Goal: Use online tool/utility: Utilize a website feature to perform a specific function

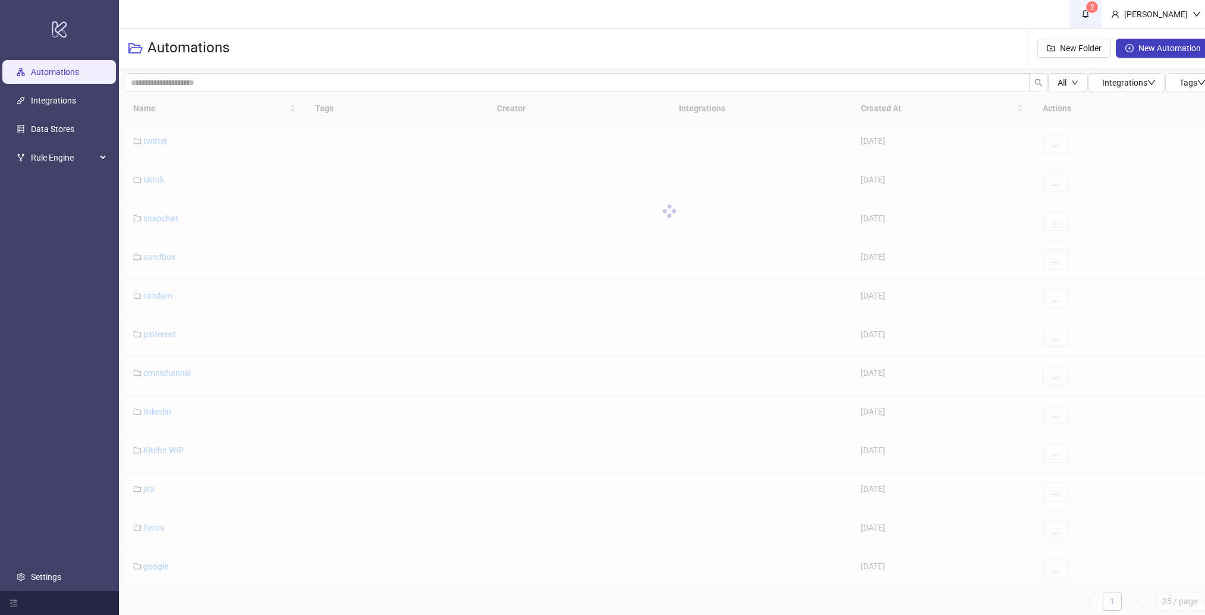
click at [1089, 12] on icon "bell" at bounding box center [1085, 14] width 7 height 8
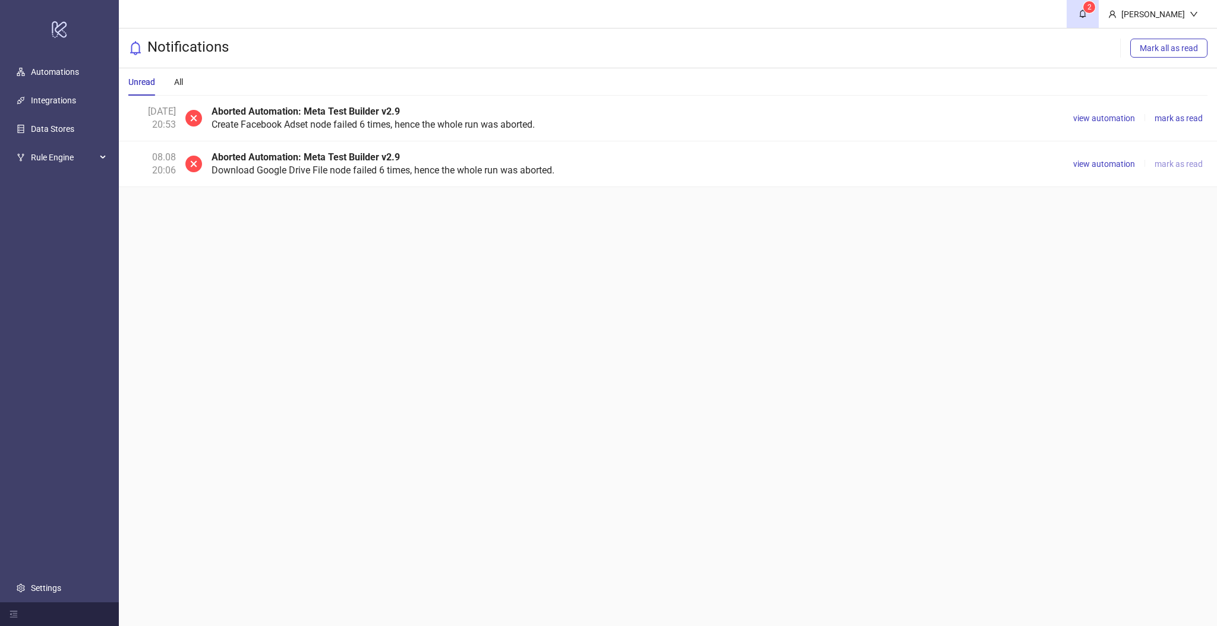
click at [1183, 161] on span "mark as read" at bounding box center [1179, 164] width 48 height 10
click at [1102, 117] on span "view automation" at bounding box center [1104, 119] width 62 height 10
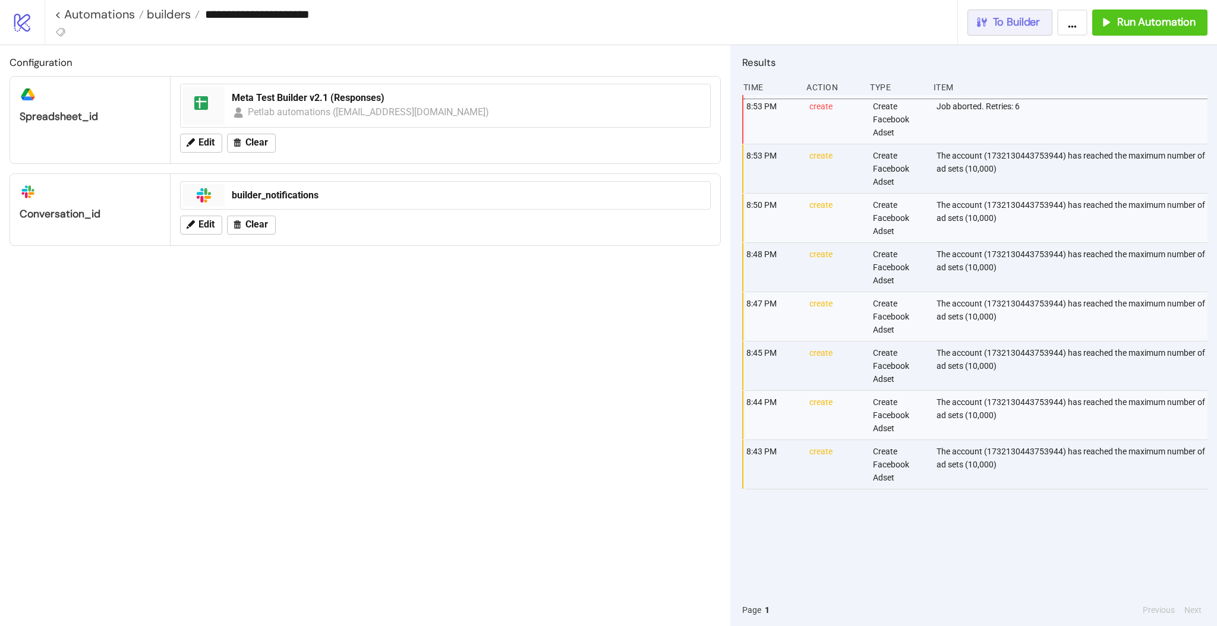
click at [1015, 18] on span "To Builder" at bounding box center [1017, 22] width 48 height 14
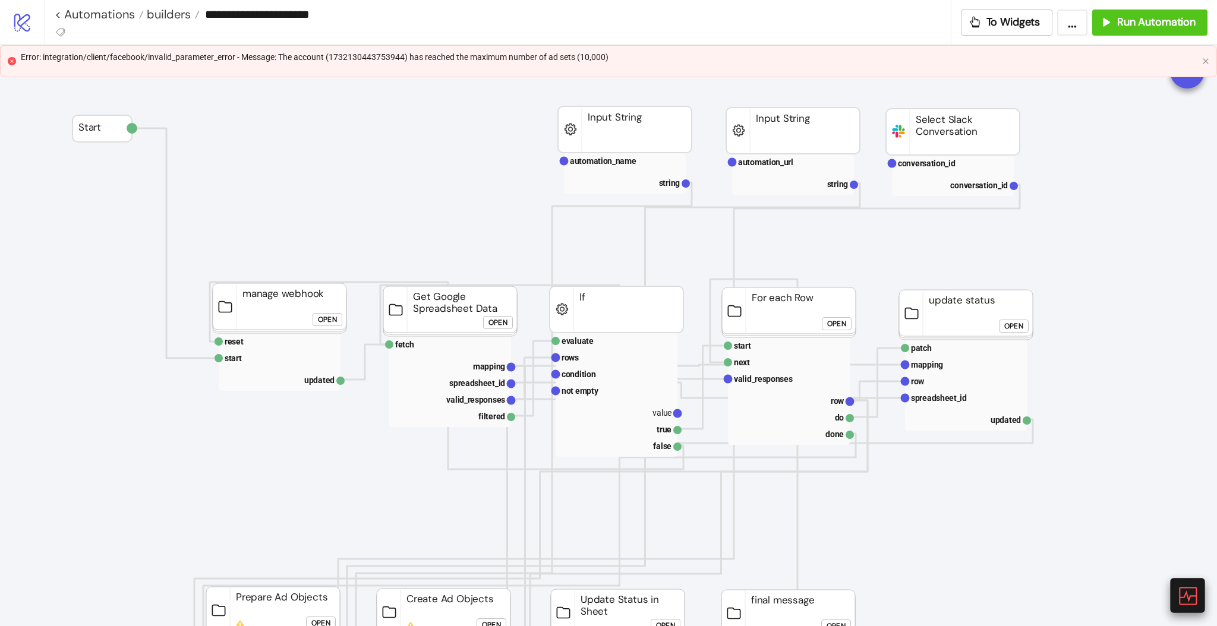
click at [1185, 592] on icon at bounding box center [1187, 595] width 21 height 21
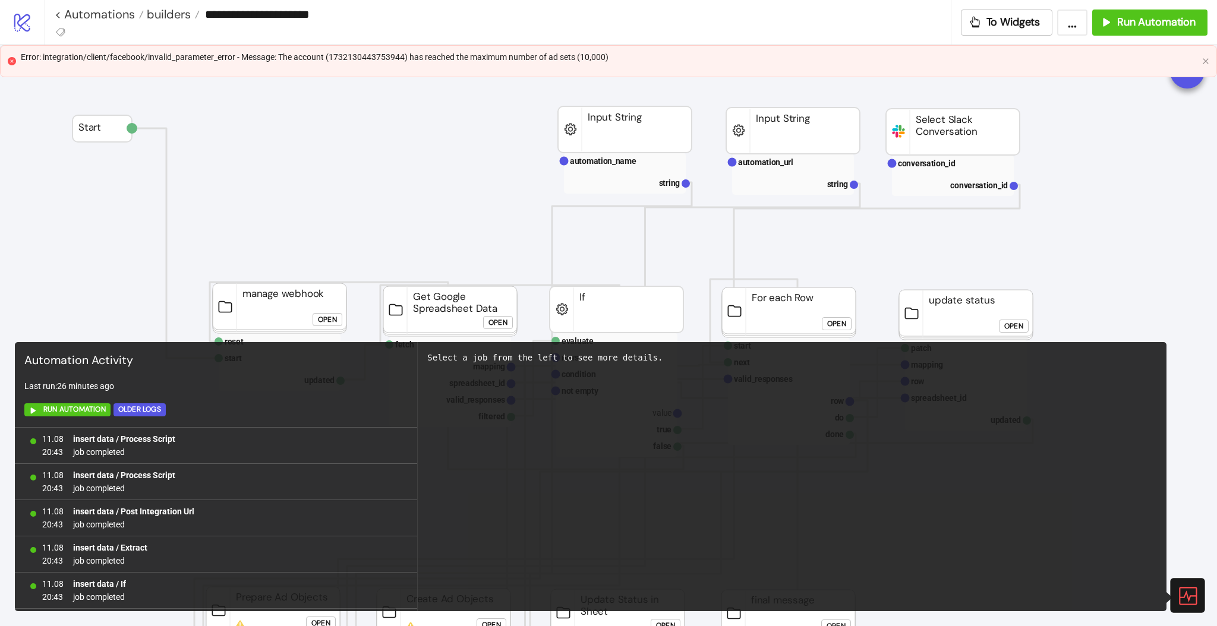
scroll to position [760, 0]
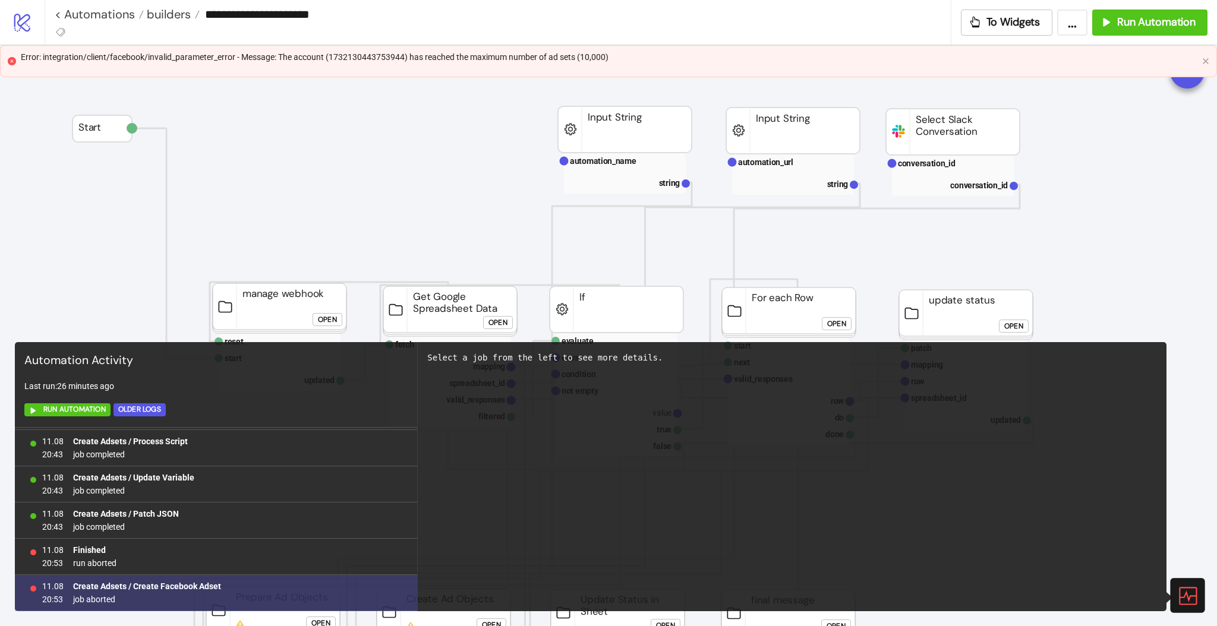
click at [159, 589] on b "Create Adsets / Create Facebook Adset" at bounding box center [147, 587] width 148 height 10
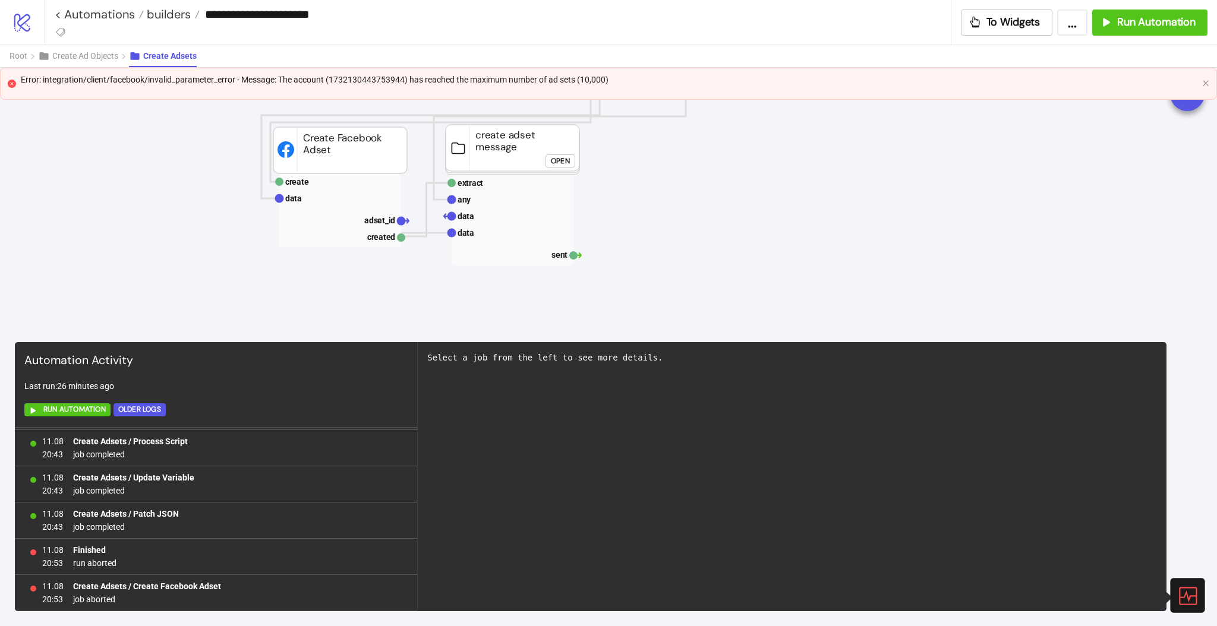
scroll to position [470, 0]
click at [369, 221] on text "adset_id" at bounding box center [379, 223] width 31 height 10
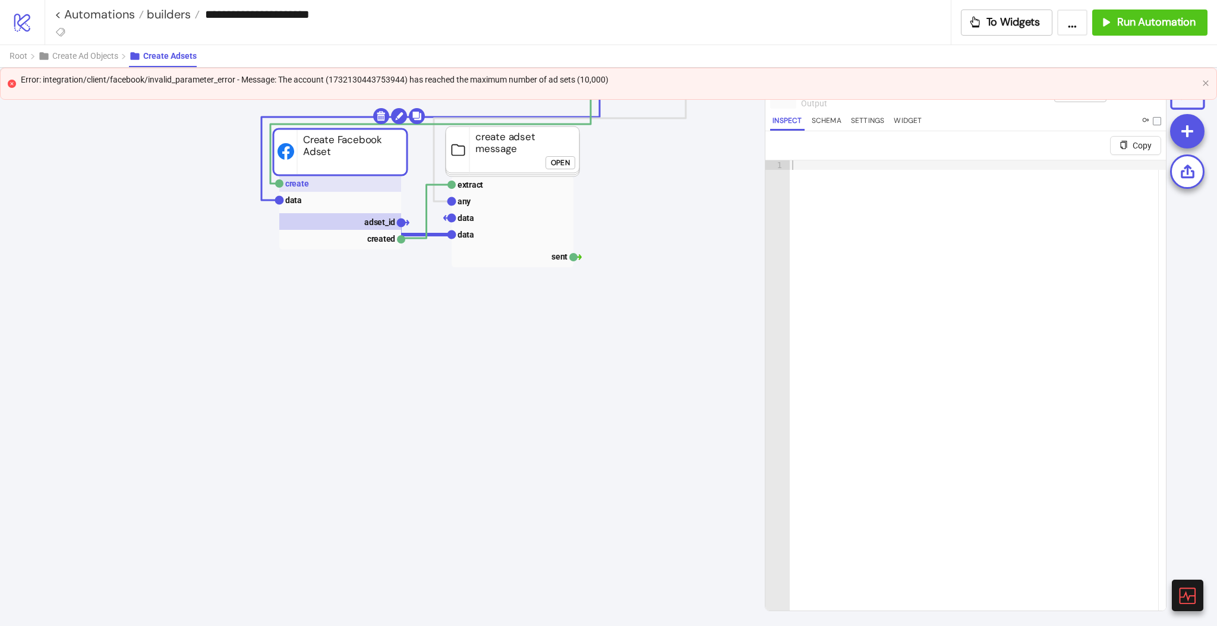
click at [314, 185] on rect at bounding box center [340, 183] width 122 height 17
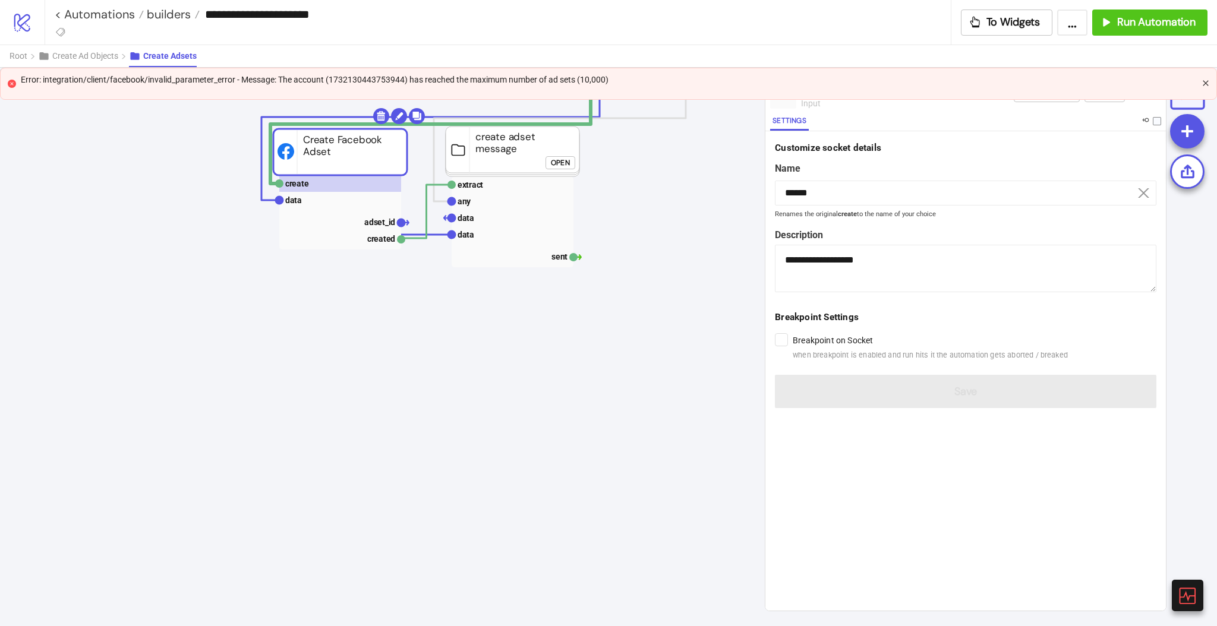
click at [1204, 85] on icon "close" at bounding box center [1205, 83] width 7 height 7
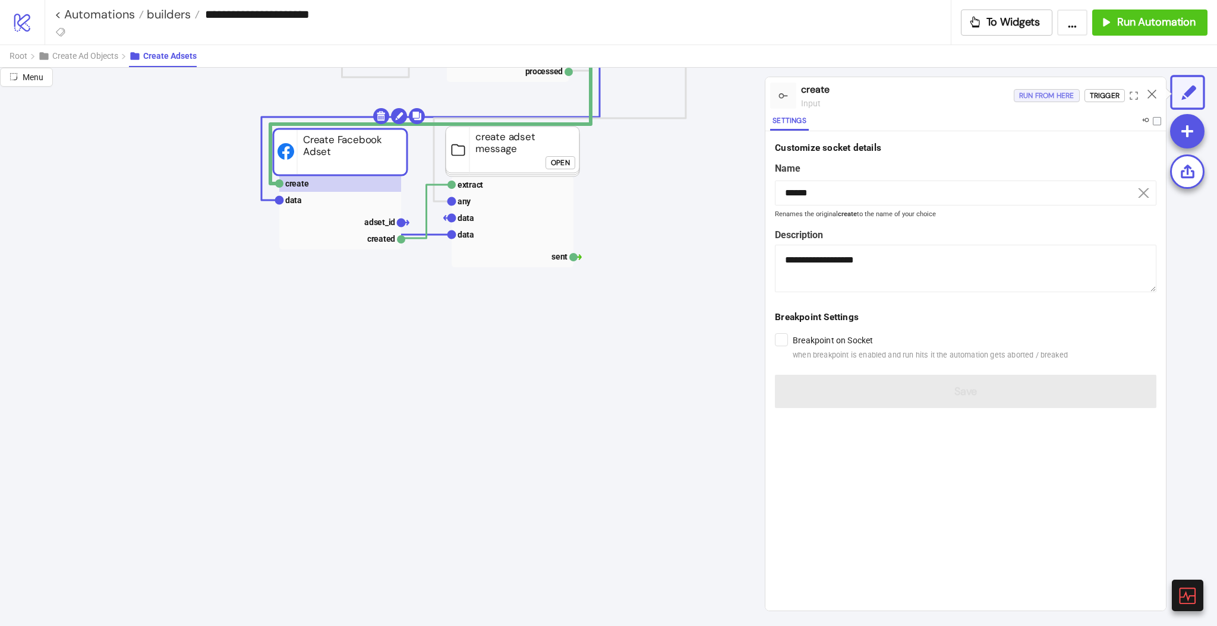
click at [1046, 96] on div "Run from here" at bounding box center [1046, 96] width 55 height 14
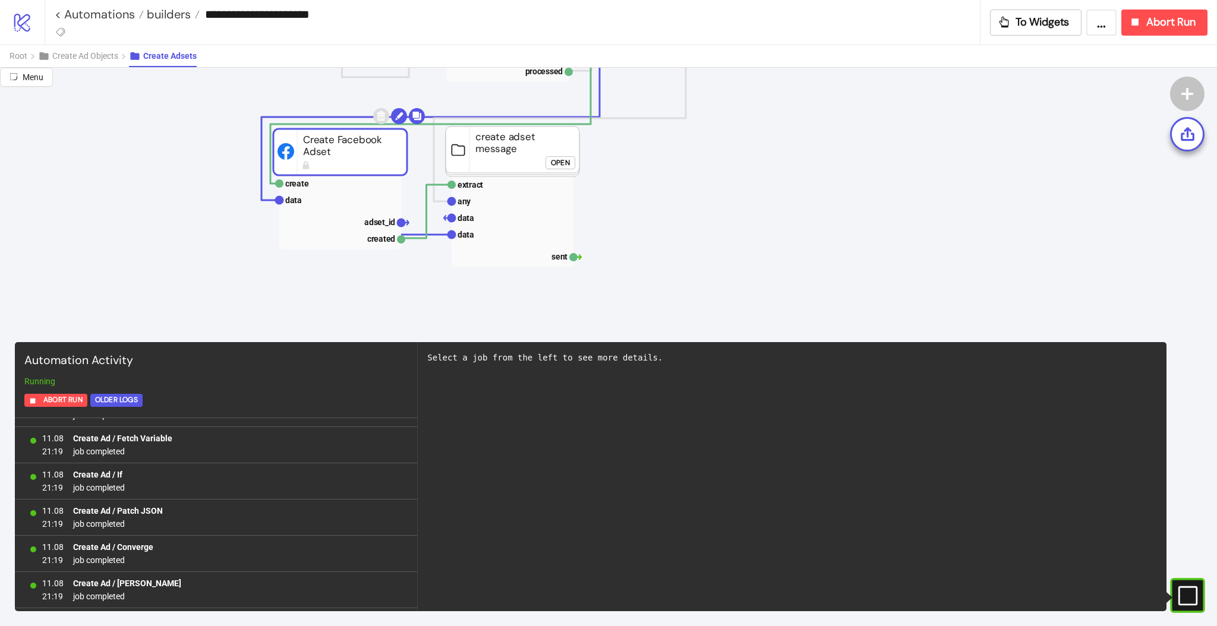
scroll to position [2746, 0]
